Goal: Obtain resource: Download file/media

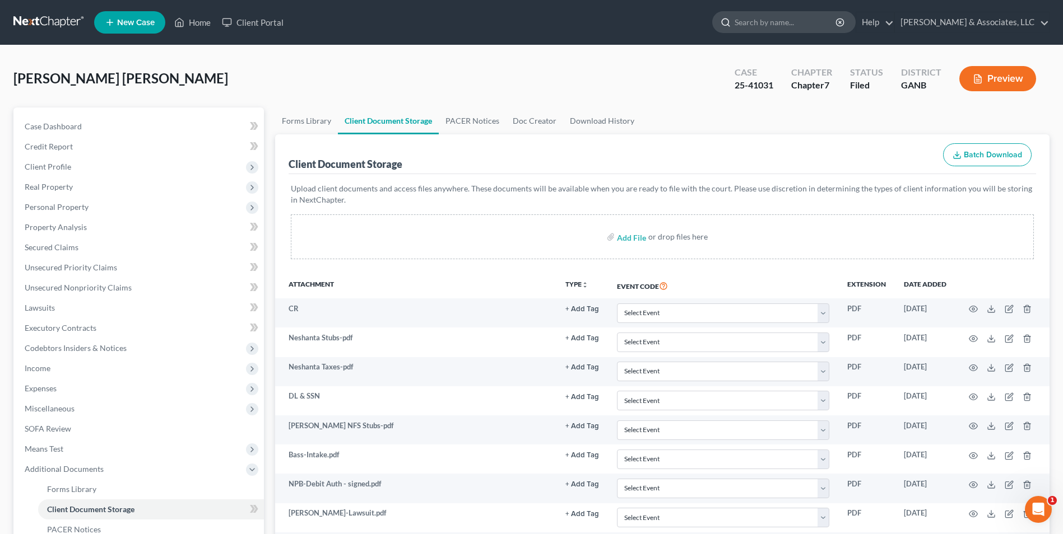
click at [822, 21] on input "search" at bounding box center [785, 22] width 102 height 21
type input "[PERSON_NAME]"
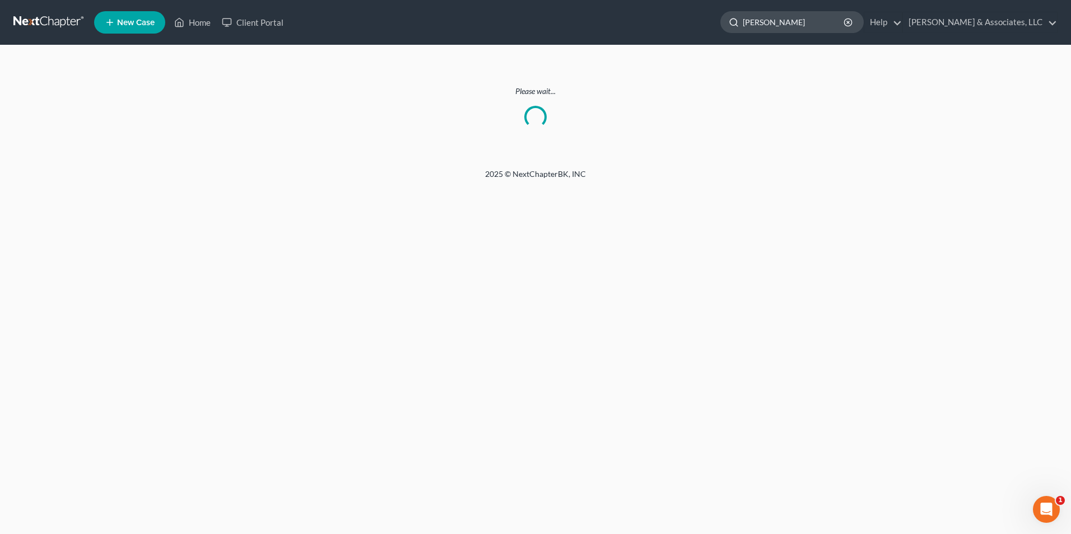
click at [800, 23] on input "[PERSON_NAME]" at bounding box center [794, 22] width 102 height 21
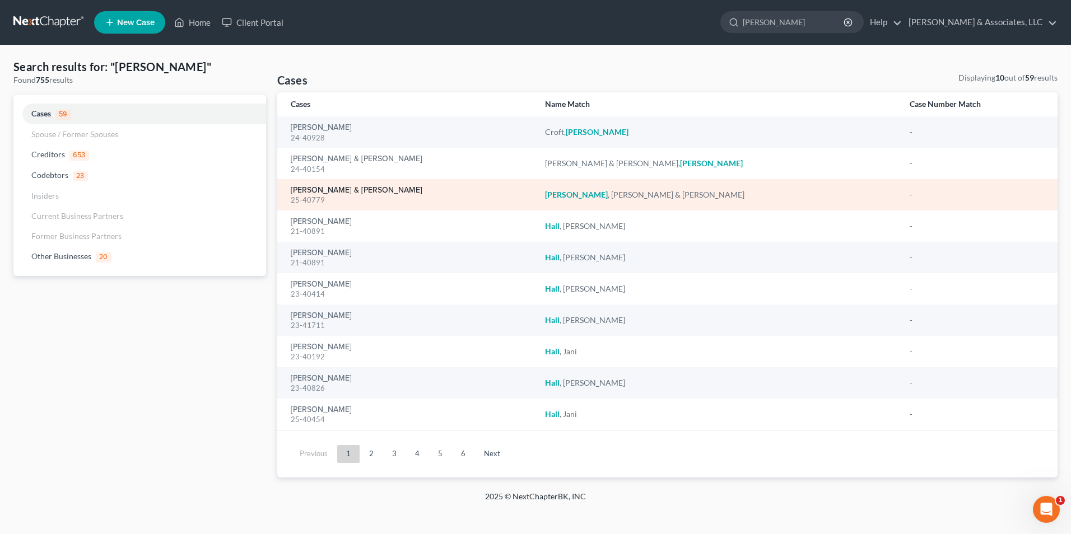
click at [354, 189] on link "[PERSON_NAME] & [PERSON_NAME]" at bounding box center [357, 191] width 132 height 8
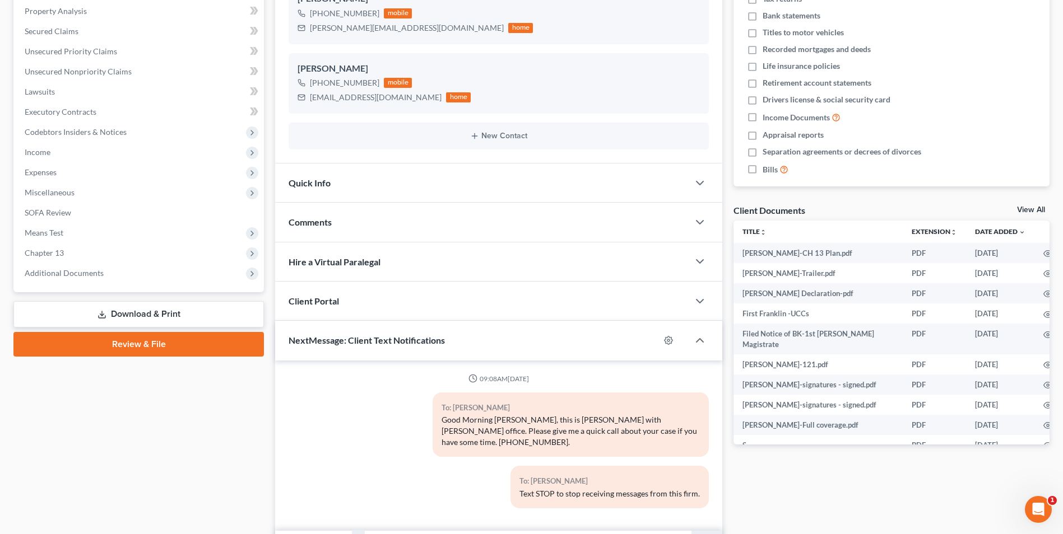
scroll to position [224, 0]
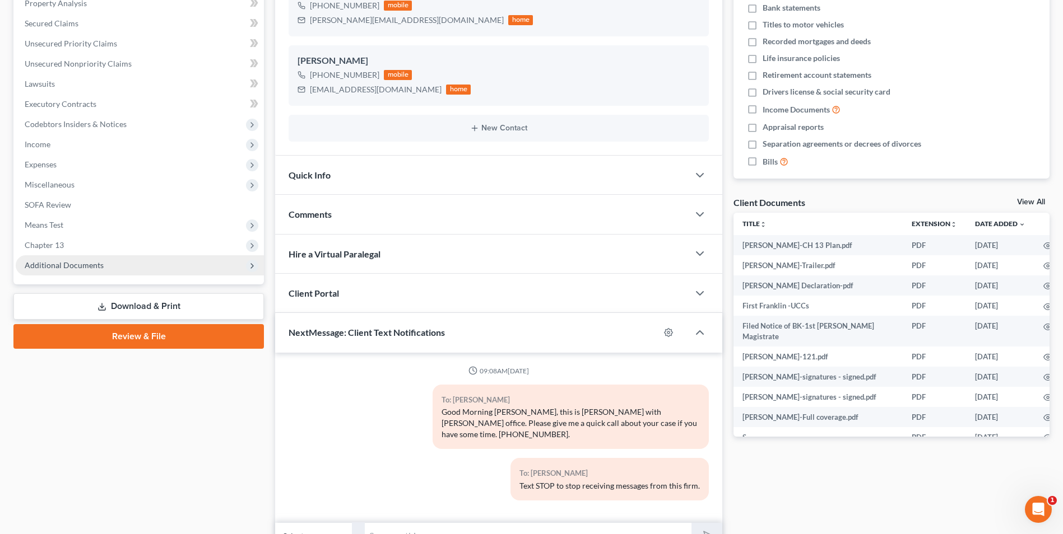
click at [252, 269] on icon at bounding box center [252, 266] width 9 height 9
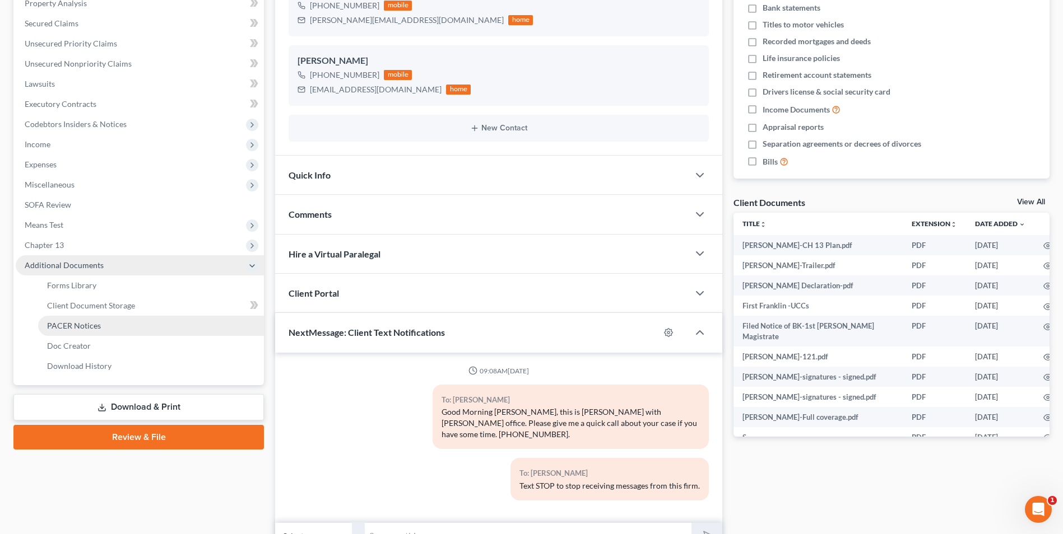
click at [157, 329] on link "PACER Notices" at bounding box center [151, 326] width 226 height 20
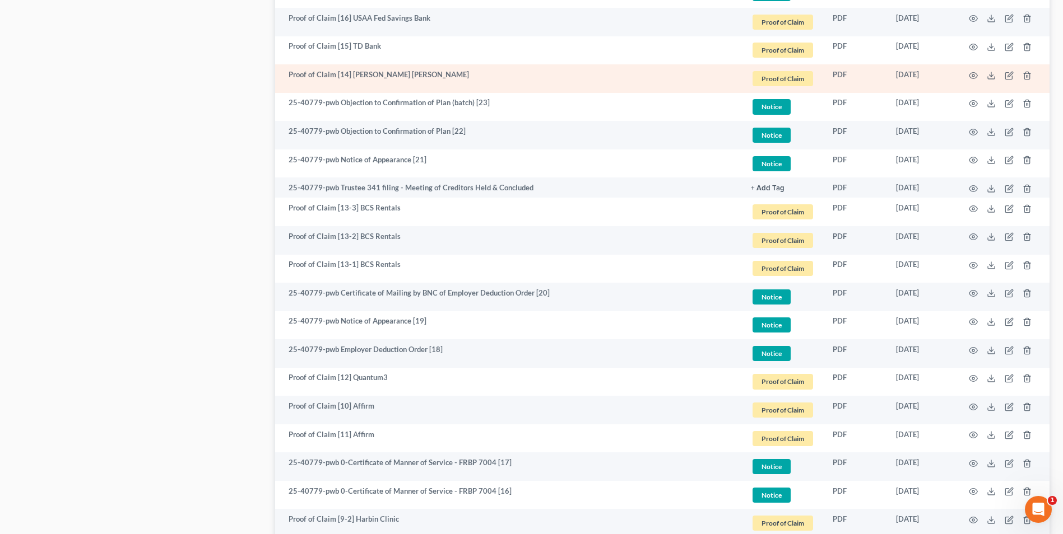
scroll to position [1512, 0]
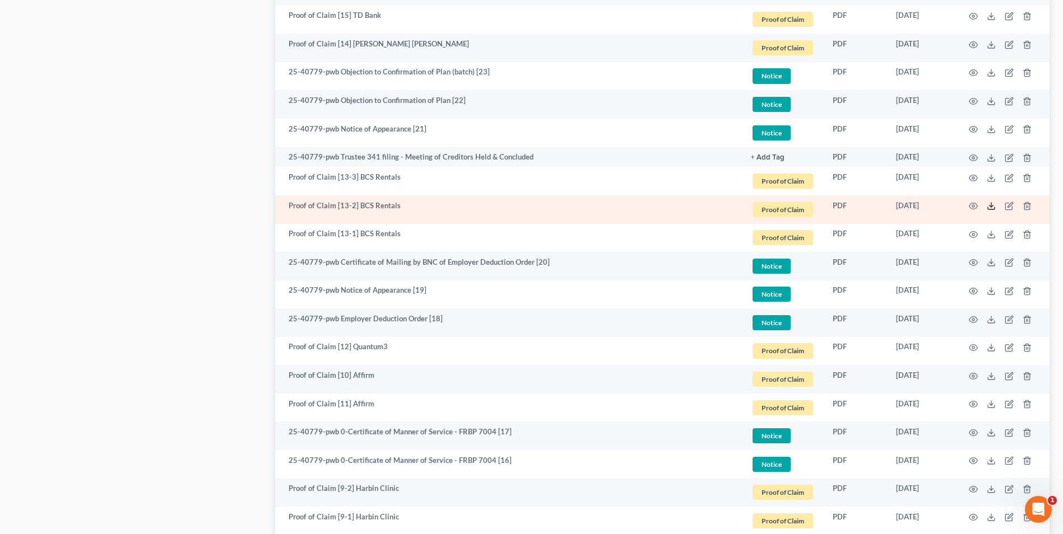
click at [993, 205] on icon at bounding box center [990, 206] width 9 height 9
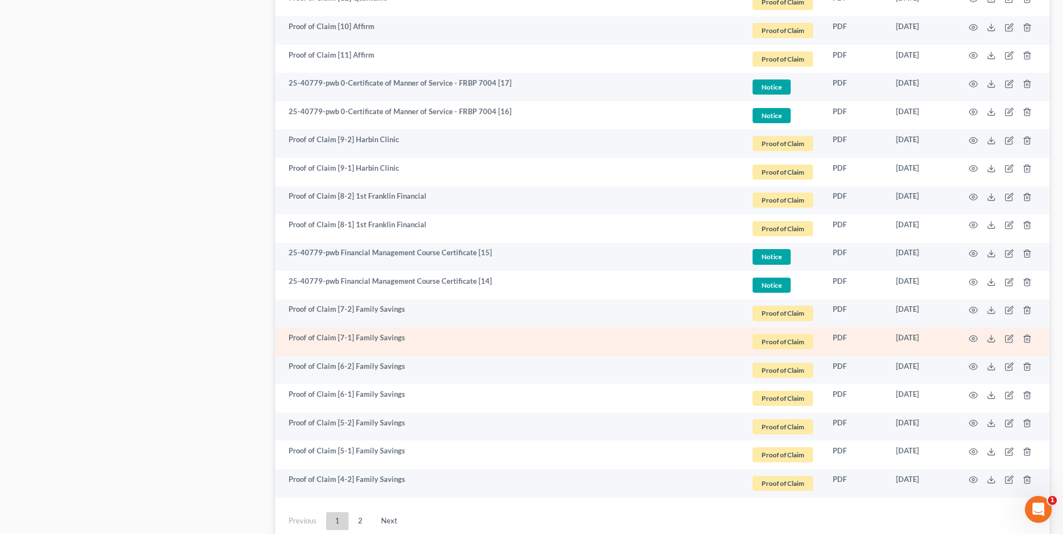
scroll to position [1950, 0]
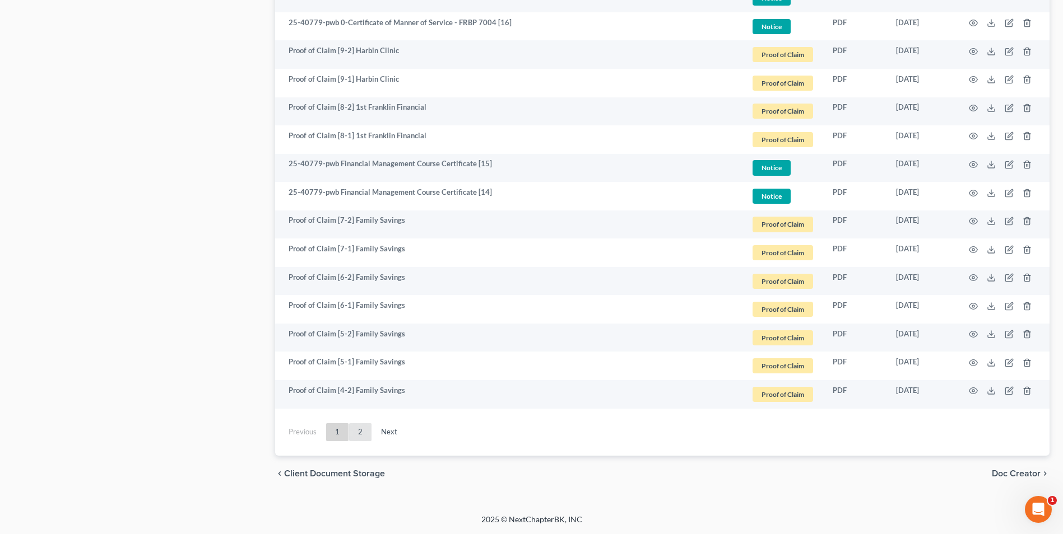
click at [362, 428] on link "2" at bounding box center [360, 432] width 22 height 18
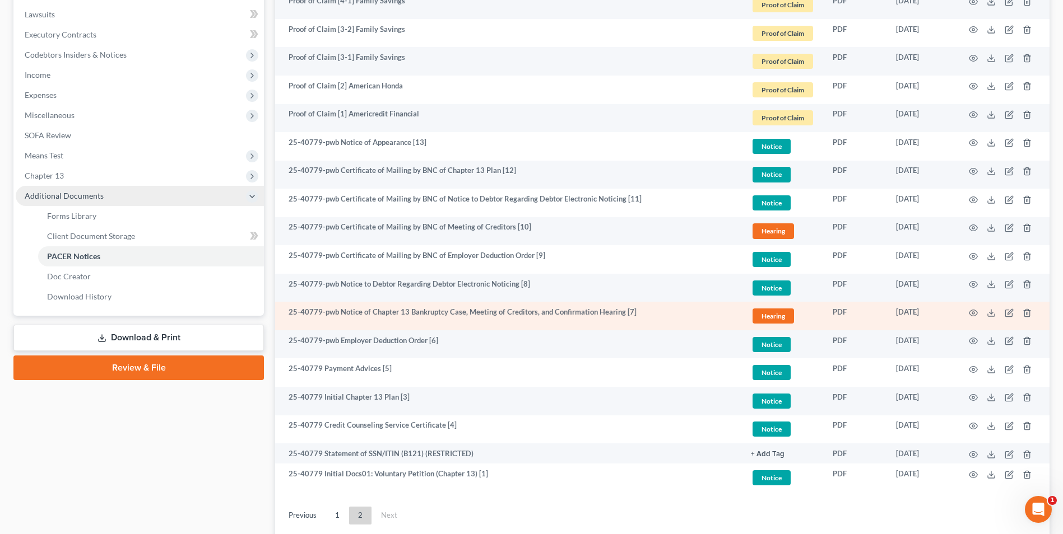
scroll to position [321, 0]
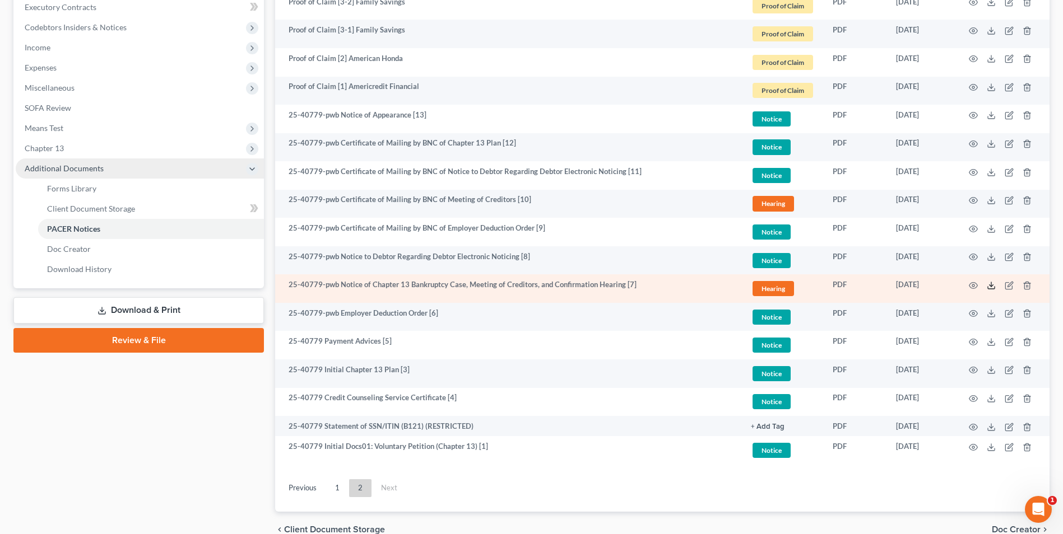
click at [991, 284] on line at bounding box center [991, 284] width 0 height 4
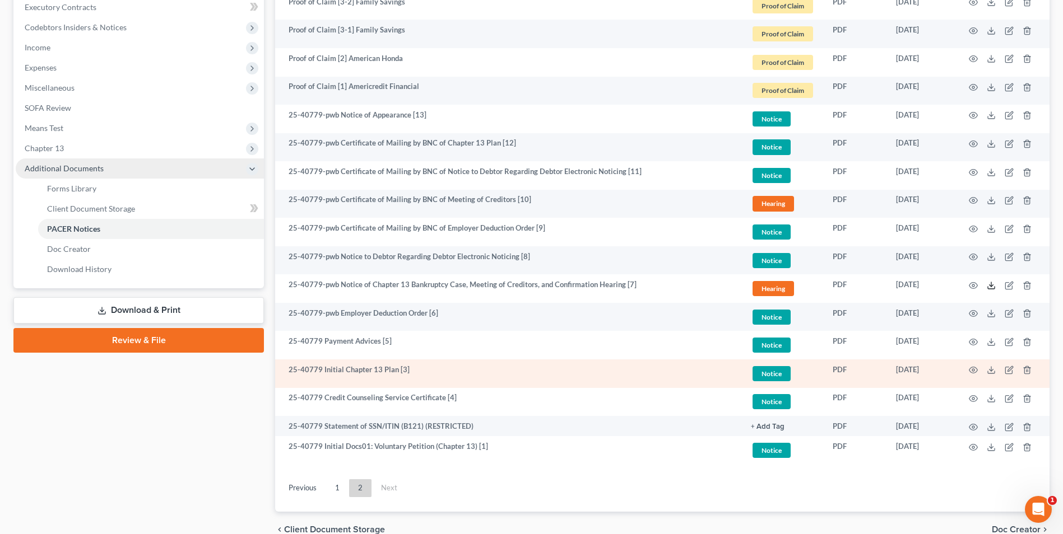
scroll to position [377, 0]
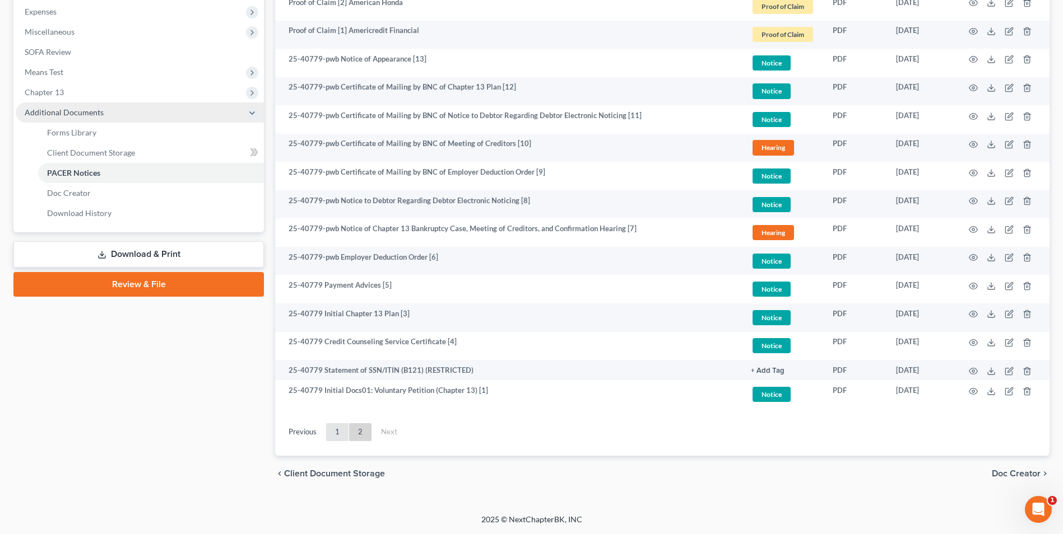
click at [334, 431] on link "1" at bounding box center [337, 432] width 22 height 18
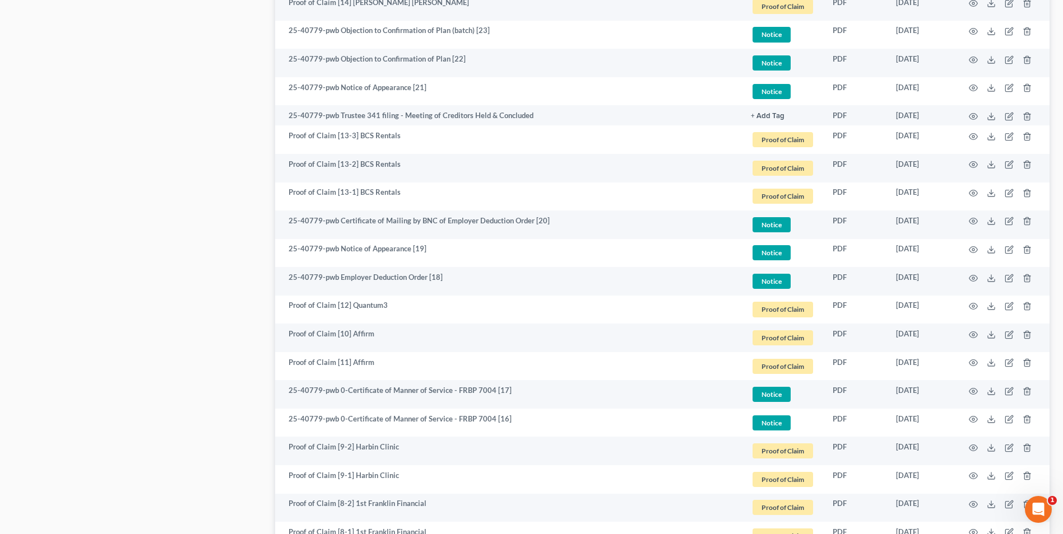
scroll to position [1553, 0]
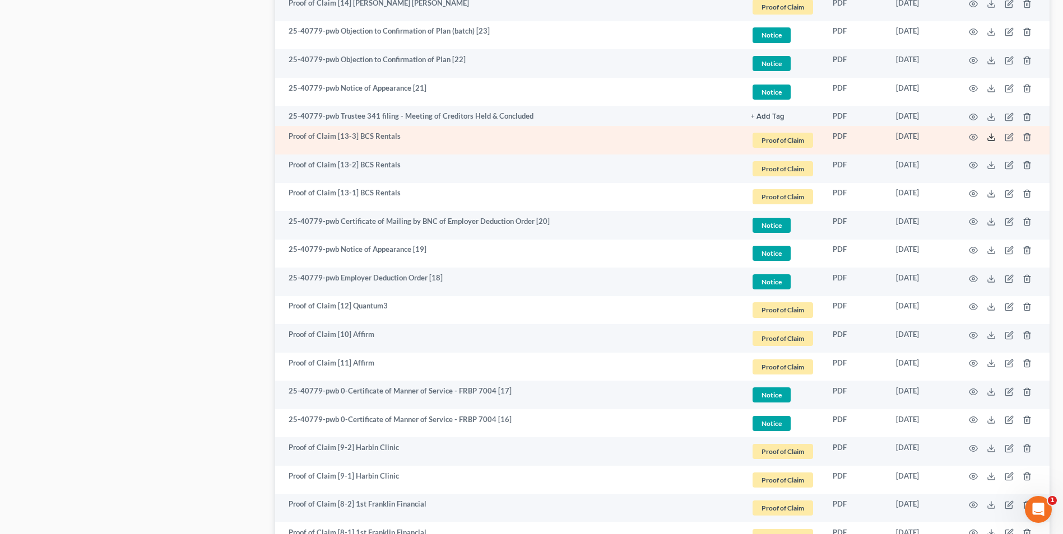
click at [994, 136] on icon at bounding box center [990, 137] width 9 height 9
